Goal: Information Seeking & Learning: Check status

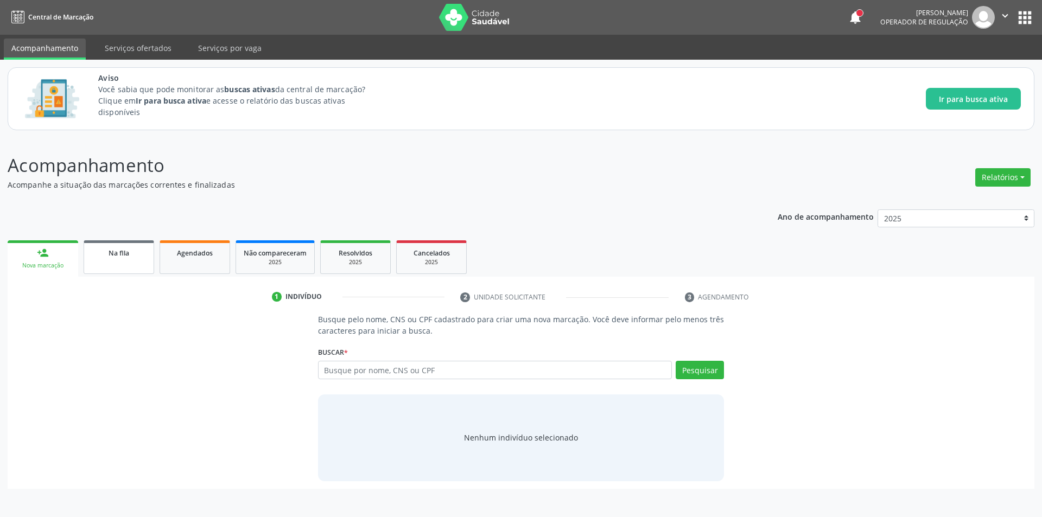
click at [112, 264] on link "Na fila" at bounding box center [119, 257] width 71 height 34
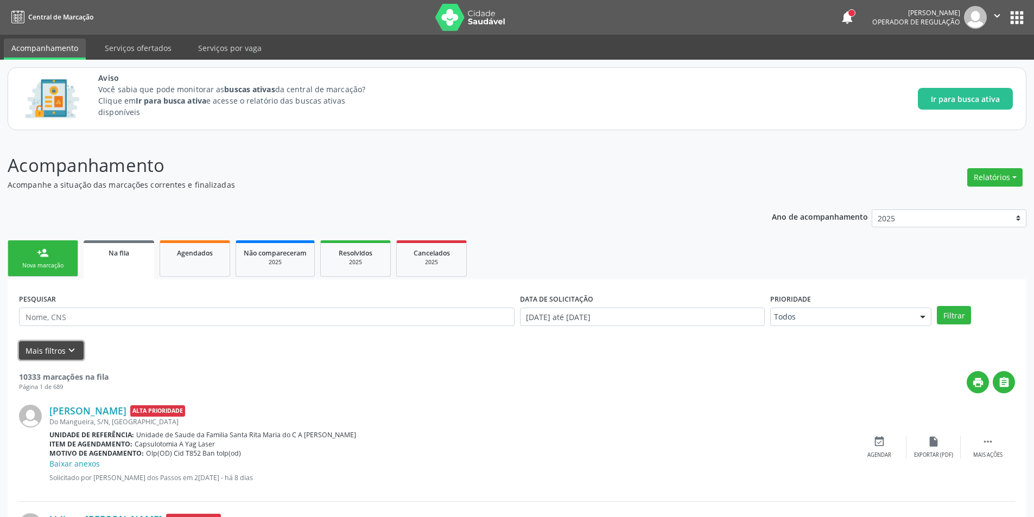
click at [77, 351] on button "Mais filtros keyboard_arrow_down" at bounding box center [51, 350] width 65 height 19
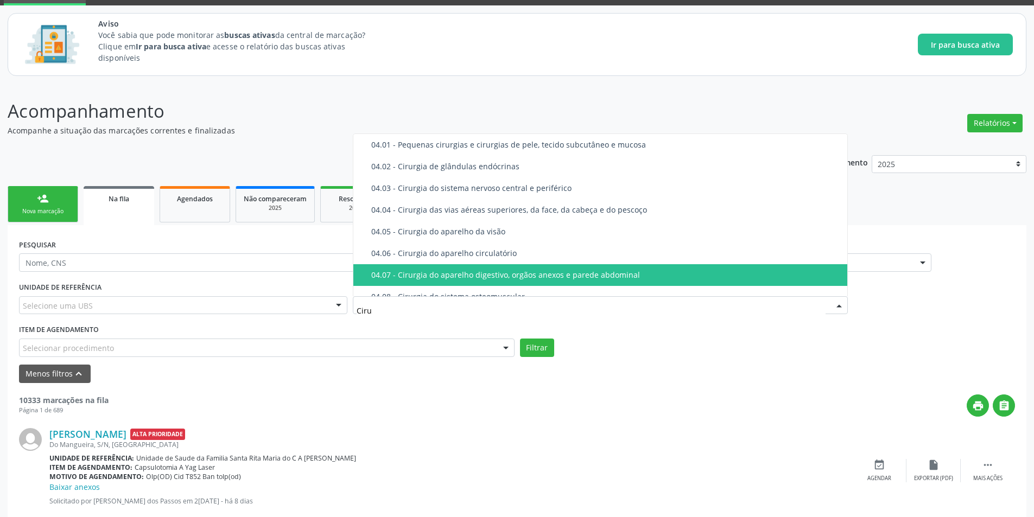
click at [394, 316] on input "Ciru" at bounding box center [592, 311] width 470 height 22
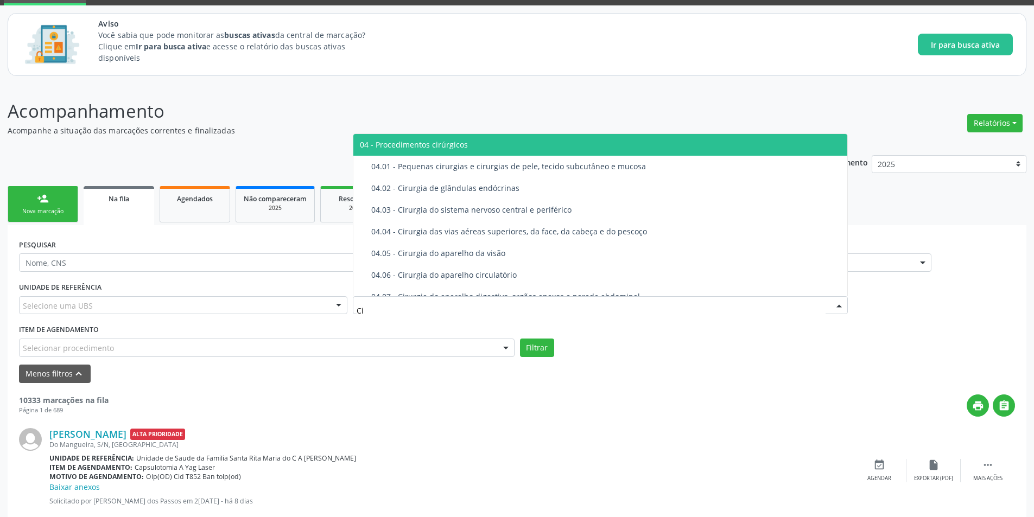
type input "C"
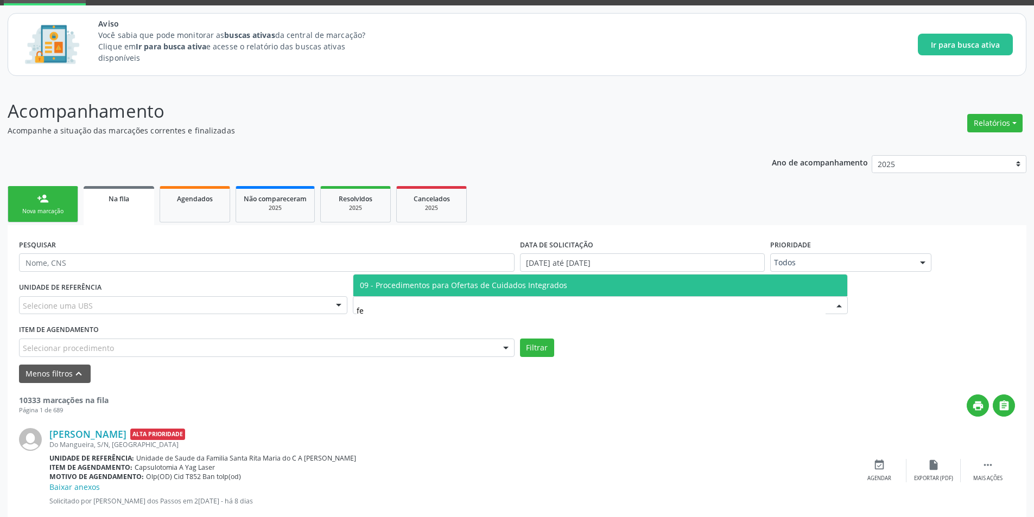
type input "f"
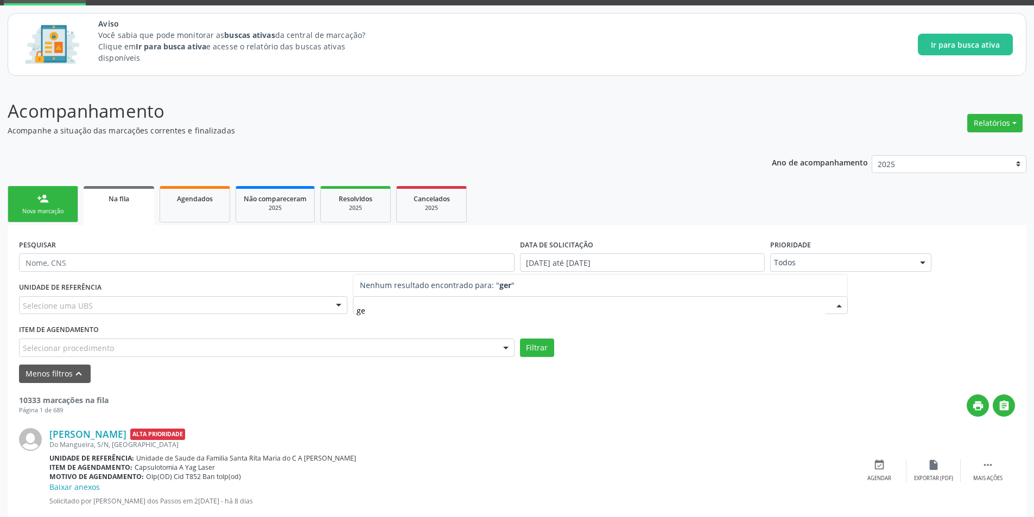
type input "g"
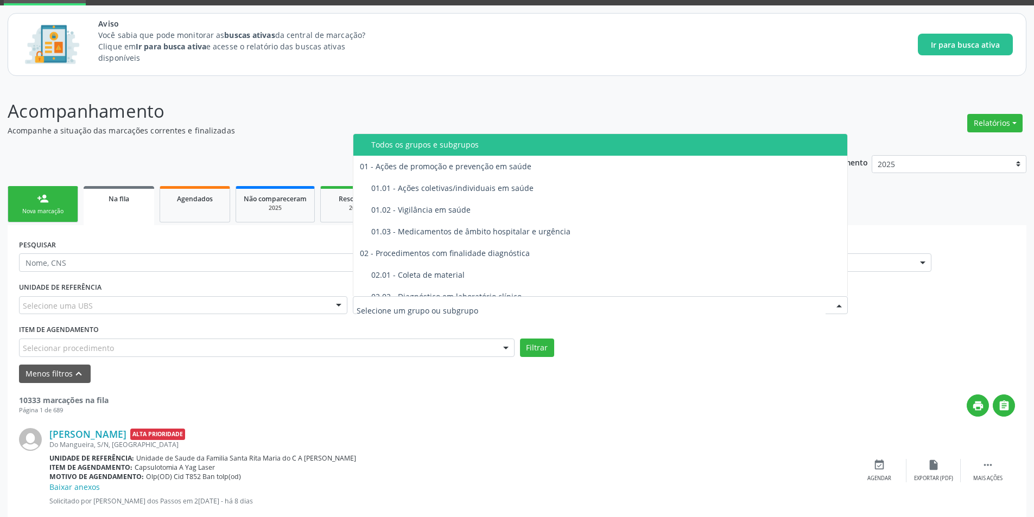
click at [117, 306] on div "Selecione uma UBS" at bounding box center [183, 305] width 328 height 18
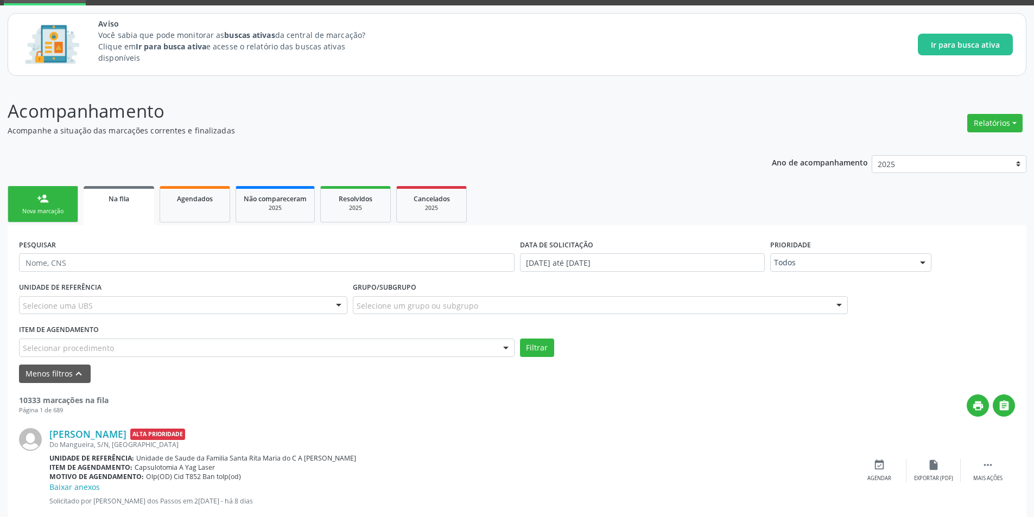
drag, startPoint x: 526, startPoint y: 476, endPoint x: 286, endPoint y: 396, distance: 252.4
click at [516, 472] on div "Motivo de agendamento: Olp(OD) Cid T852 Ban tolp(od)" at bounding box center [450, 476] width 803 height 9
click at [128, 347] on div "Selecionar procedimento" at bounding box center [267, 348] width 496 height 18
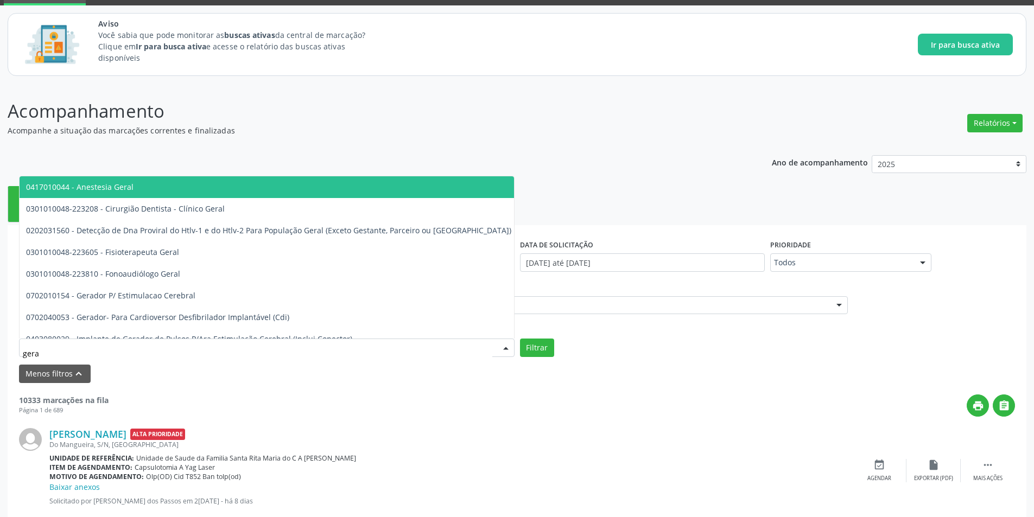
type input "geral"
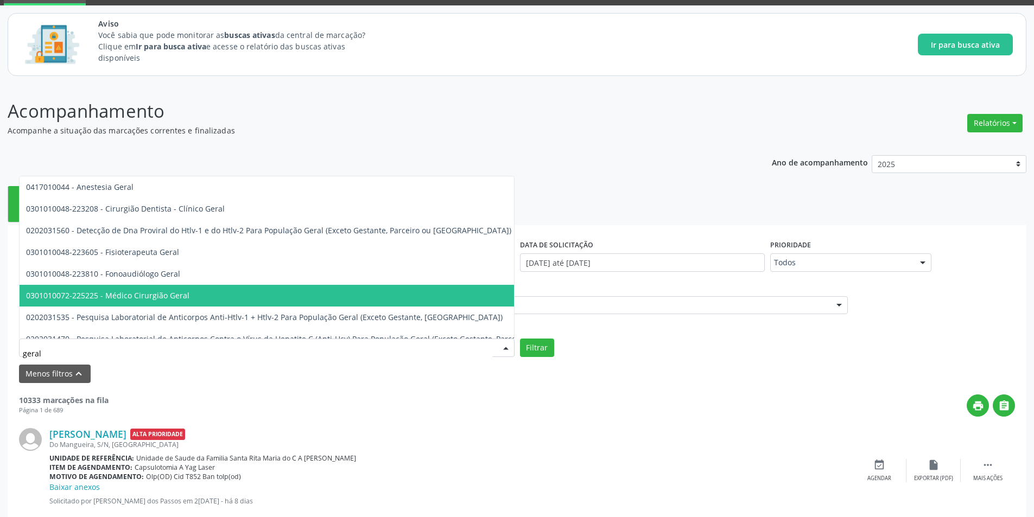
click at [179, 290] on span "0301010072-225225 - Médico Cirurgião Geral" at bounding box center [389, 296] width 738 height 22
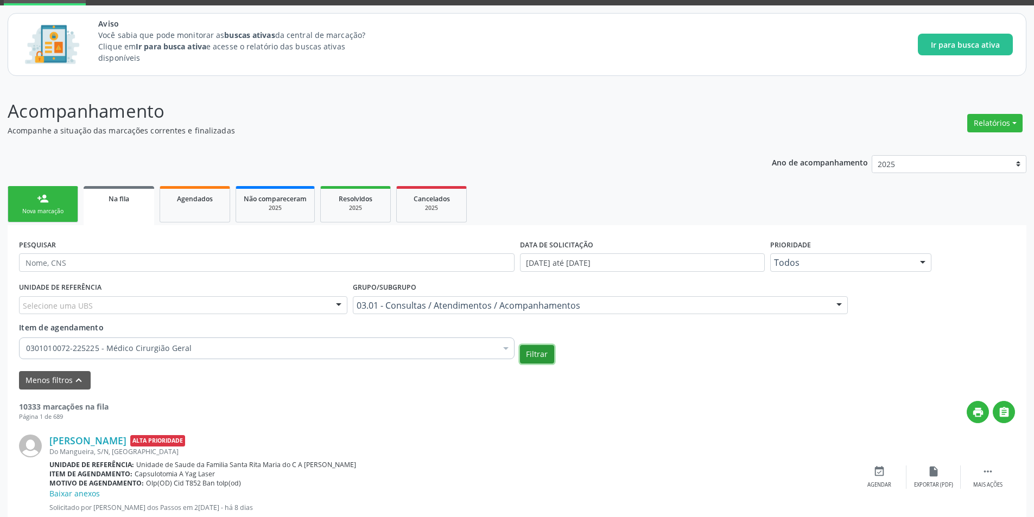
click at [534, 352] on button "Filtrar" at bounding box center [537, 354] width 34 height 18
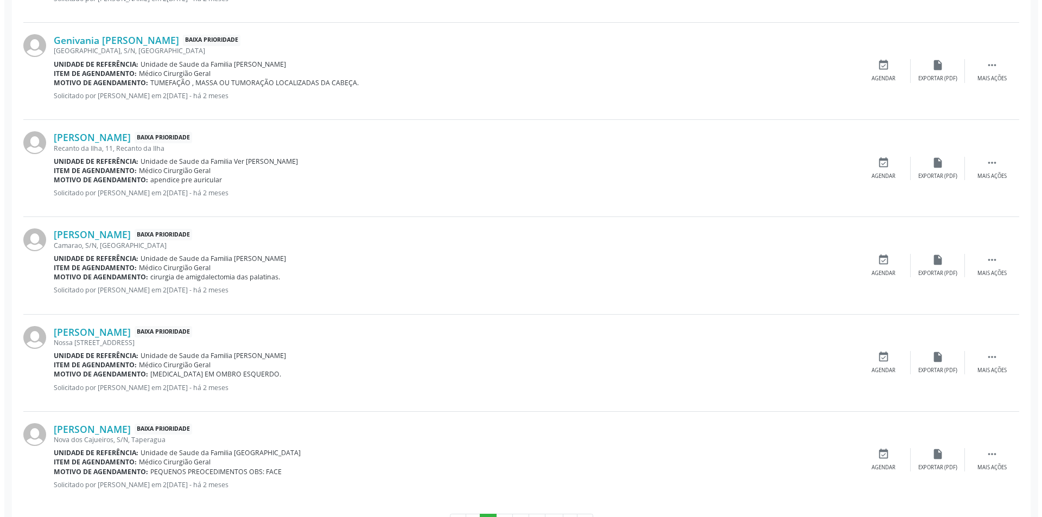
scroll to position [1466, 0]
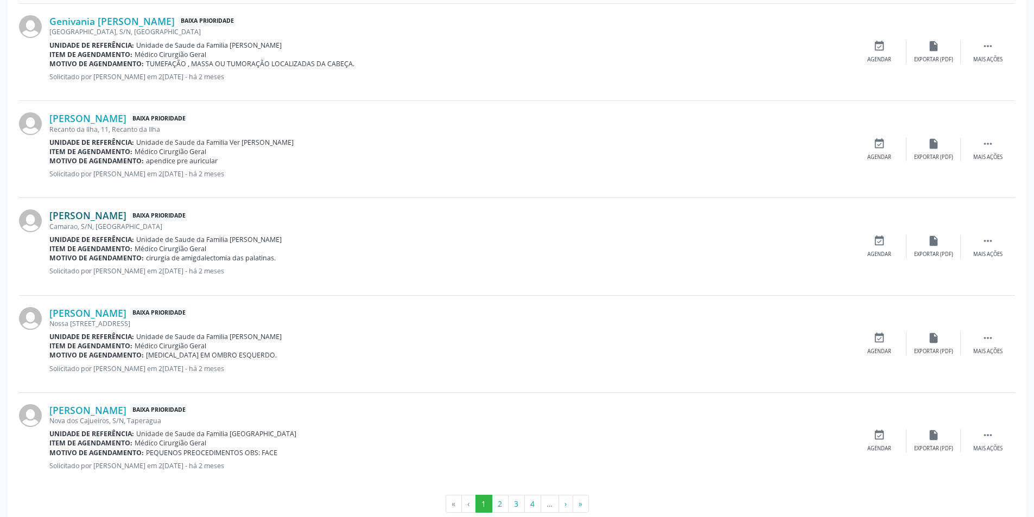
click at [109, 213] on link "[PERSON_NAME]" at bounding box center [87, 216] width 77 height 12
